Goal: Transaction & Acquisition: Purchase product/service

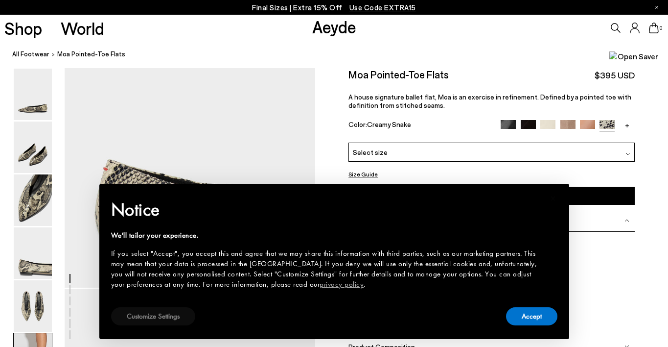
scroll to position [1735, 0]
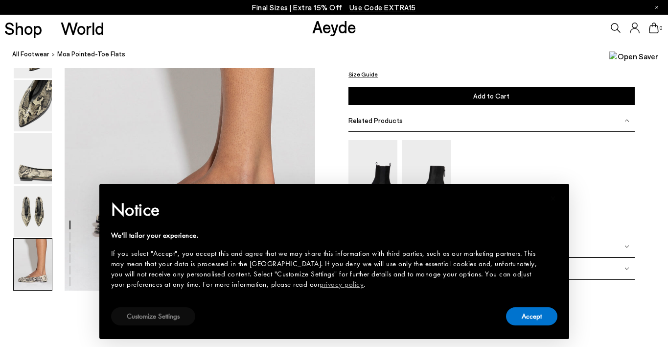
click at [171, 308] on button "Customize Settings" at bounding box center [153, 316] width 84 height 18
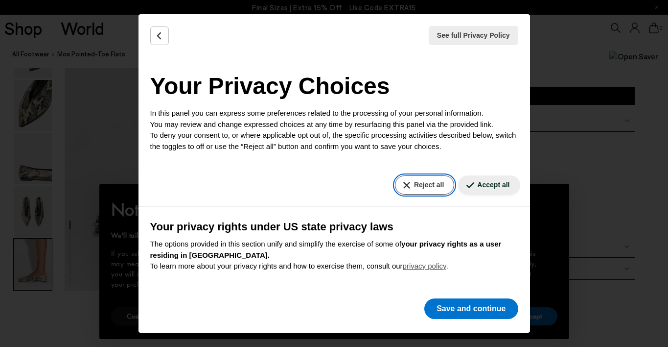
click at [420, 191] on button "Reject all" at bounding box center [424, 184] width 59 height 19
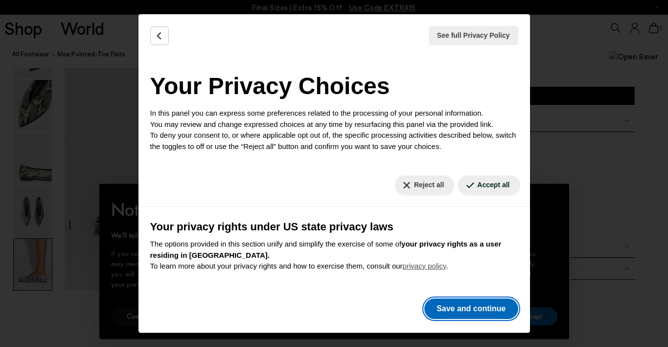
click at [450, 299] on button "Save and continue" at bounding box center [472, 308] width 94 height 21
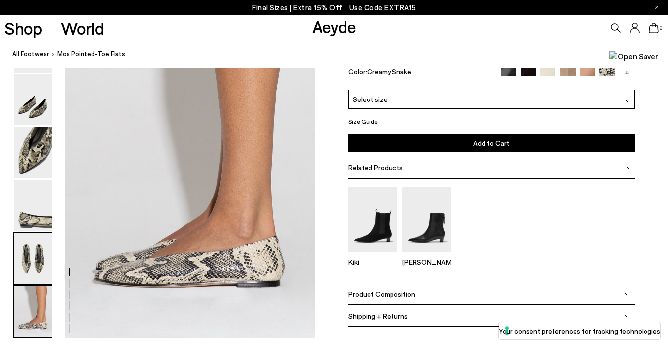
click at [32, 250] on img at bounding box center [33, 258] width 38 height 51
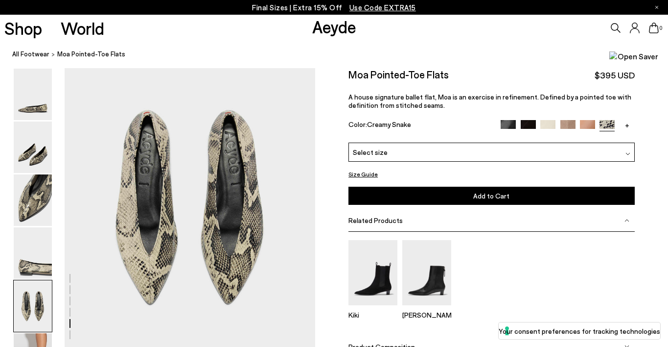
scroll to position [1288, 0]
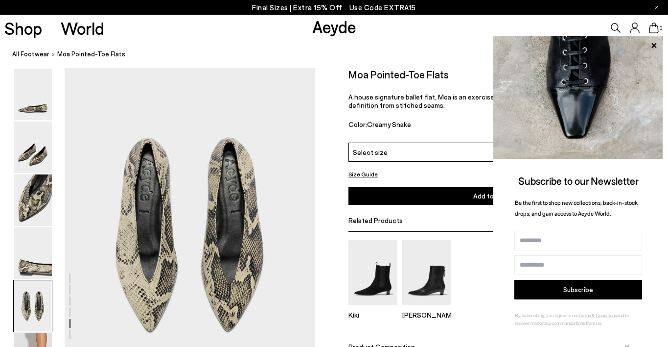
drag, startPoint x: 215, startPoint y: 228, endPoint x: 233, endPoint y: 3, distance: 226.0
drag, startPoint x: 253, startPoint y: 139, endPoint x: 458, endPoint y: 23, distance: 236.0
click at [46, 158] on img at bounding box center [33, 146] width 38 height 51
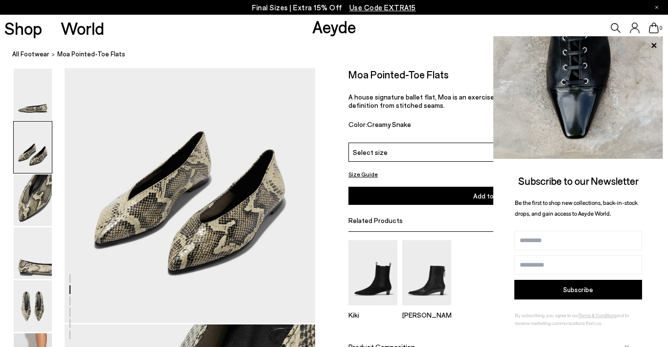
scroll to position [260, 0]
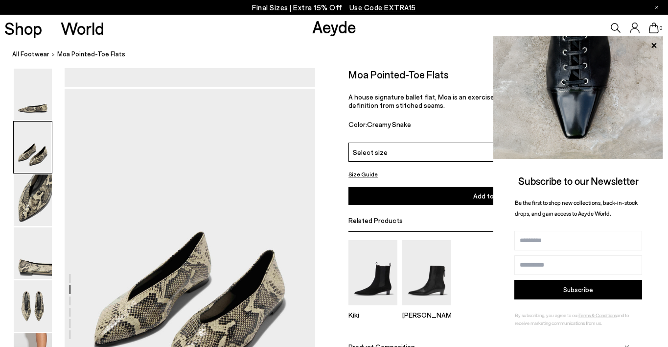
click at [414, 81] on div "Moa Pointed-Toe Flats $395 USD" at bounding box center [492, 74] width 286 height 13
copy div "Moa Pointed-Toe Flats"
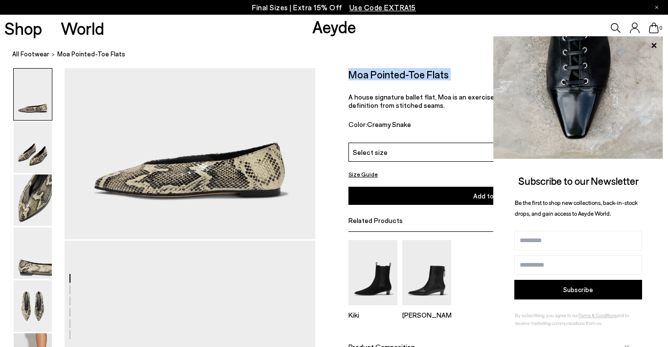
scroll to position [99, 0]
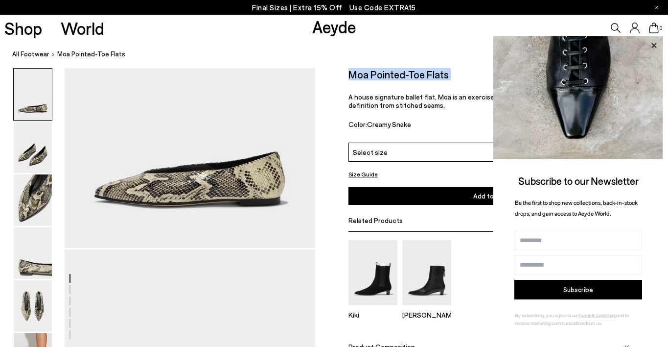
click at [652, 45] on icon at bounding box center [654, 45] width 13 height 13
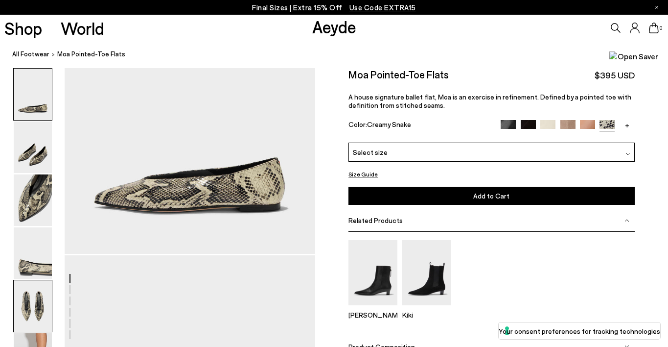
click at [38, 295] on img at bounding box center [33, 305] width 38 height 51
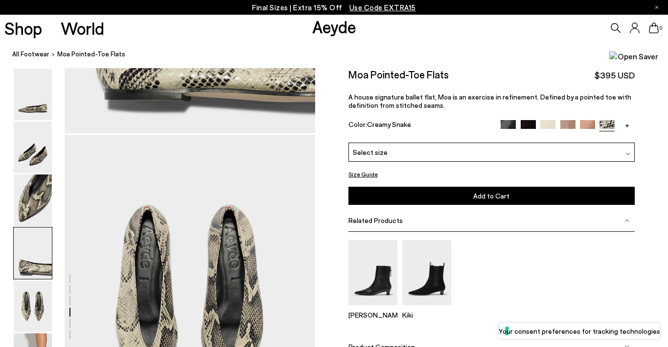
scroll to position [1288, 0]
